Goal: Navigation & Orientation: Go to known website

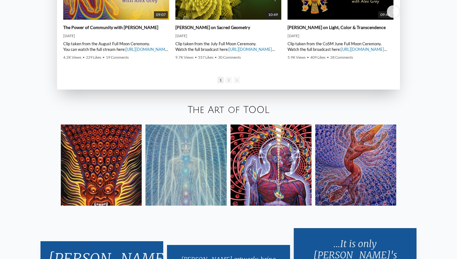
scroll to position [1144, 0]
